Goal: Task Accomplishment & Management: Manage account settings

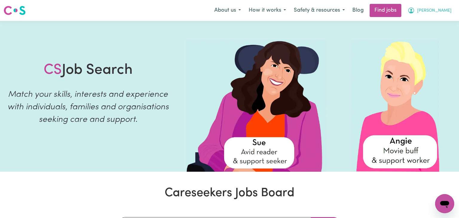
click at [415, 12] on icon "My Account" at bounding box center [411, 10] width 7 height 7
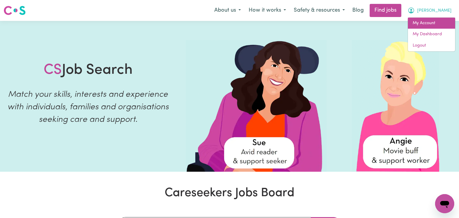
click at [429, 27] on link "My Account" at bounding box center [431, 23] width 47 height 11
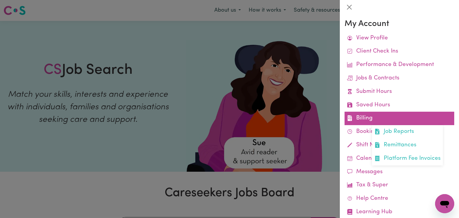
scroll to position [15, 0]
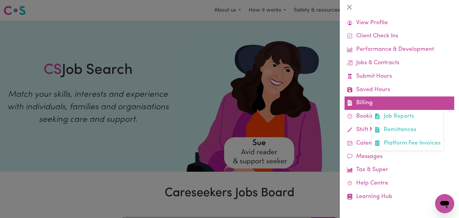
click at [366, 106] on link "Billing Job Reports Remittances Platform Fee Invoices" at bounding box center [400, 103] width 110 height 13
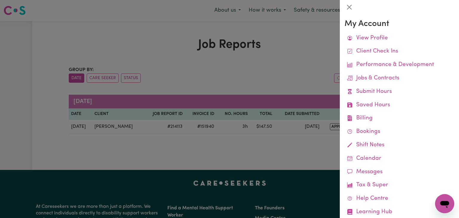
click at [211, 160] on div at bounding box center [229, 109] width 459 height 218
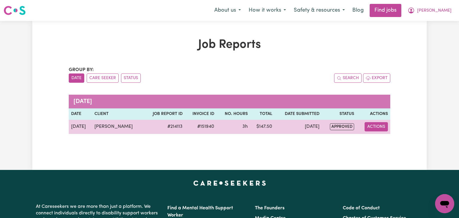
click at [369, 128] on button "Actions" at bounding box center [376, 126] width 23 height 9
click at [250, 126] on td "$ 147.50" at bounding box center [262, 127] width 25 height 14
click at [345, 127] on span "approved" at bounding box center [342, 126] width 24 height 7
click at [373, 130] on button "Actions" at bounding box center [376, 126] width 23 height 9
click at [376, 139] on link "View Job Report" at bounding box center [391, 141] width 51 height 12
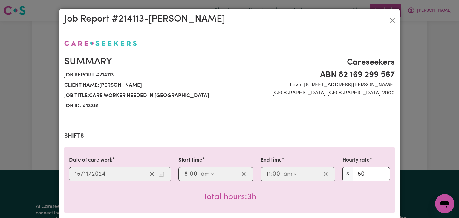
select select "50-Weekday"
click at [286, 92] on span "[GEOGRAPHIC_DATA] [GEOGRAPHIC_DATA] 2000" at bounding box center [314, 93] width 162 height 8
click at [390, 23] on button "Close" at bounding box center [393, 21] width 10 height 10
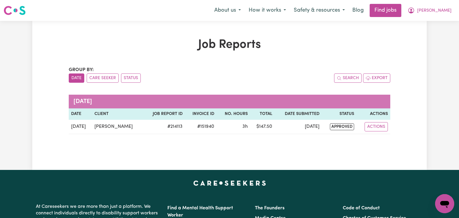
click at [231, 41] on h1 "Job Reports" at bounding box center [230, 45] width 322 height 14
click at [286, 42] on h1 "Job Reports" at bounding box center [230, 45] width 322 height 14
click at [265, 85] on div "Group by: Date Care Seeker Status Search Export [DATE] Date Client Job Report I…" at bounding box center [230, 100] width 322 height 68
click at [301, 96] on caption "[DATE]" at bounding box center [230, 102] width 322 height 14
click at [302, 91] on div "Group by: Date Care Seeker Status Search Export [DATE] Date Client Job Report I…" at bounding box center [230, 100] width 322 height 68
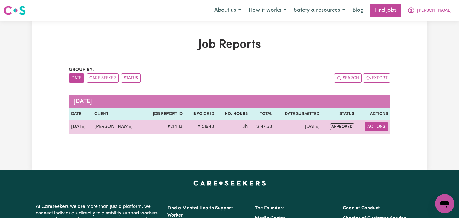
click at [372, 128] on button "Actions" at bounding box center [376, 126] width 23 height 9
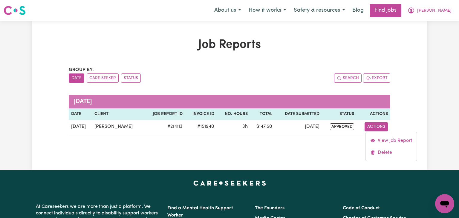
click at [314, 153] on div "Job Reports Group by: Date Care Seeker Status Search Export [DATE] Date Client …" at bounding box center [229, 96] width 329 height 116
click at [230, 71] on div "Group by: Date Care Seeker Status Search Export" at bounding box center [230, 74] width 322 height 16
click at [121, 46] on h1 "Job Reports" at bounding box center [230, 45] width 322 height 14
